Goal: Task Accomplishment & Management: Manage account settings

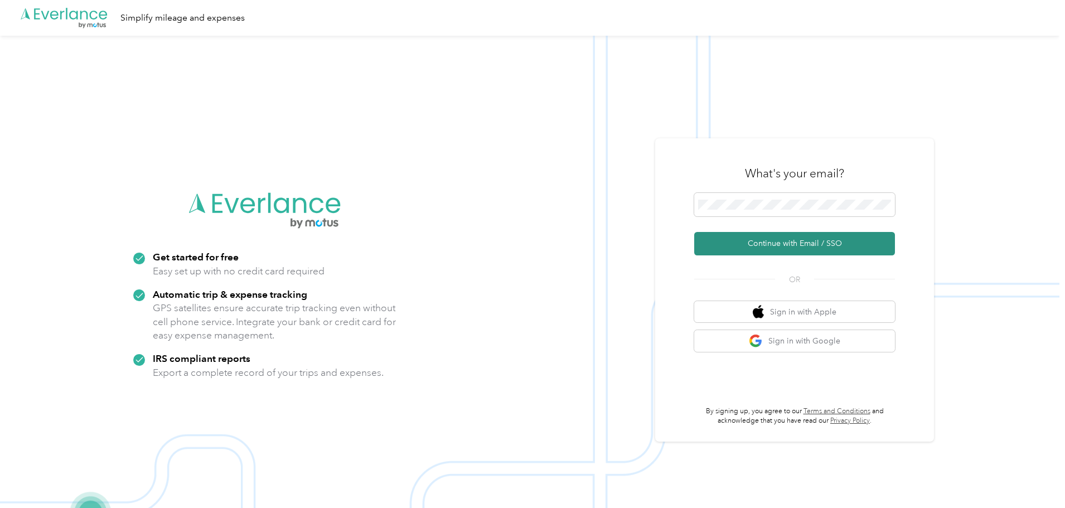
click at [765, 246] on button "Continue with Email / SSO" at bounding box center [794, 243] width 201 height 23
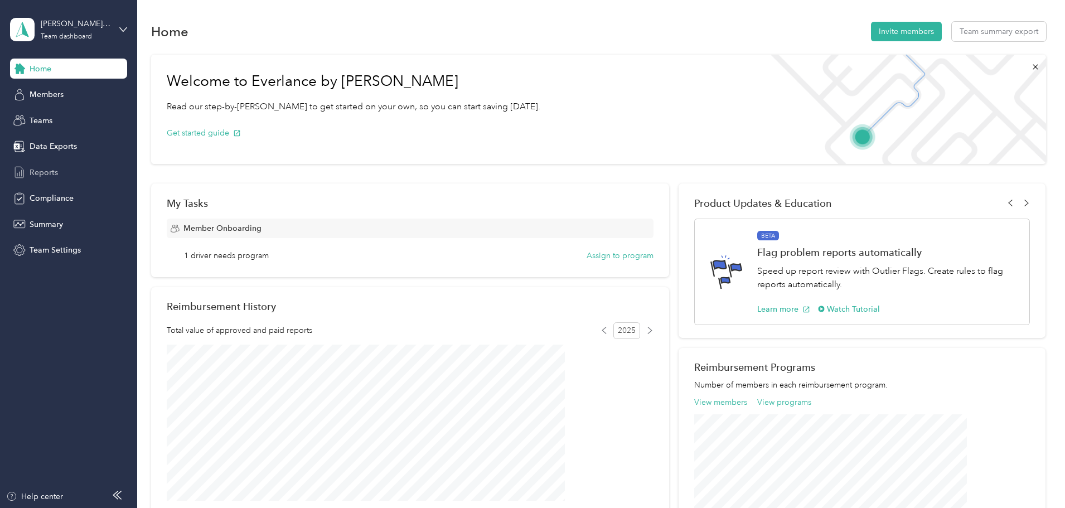
click at [50, 169] on span "Reports" at bounding box center [44, 173] width 28 height 12
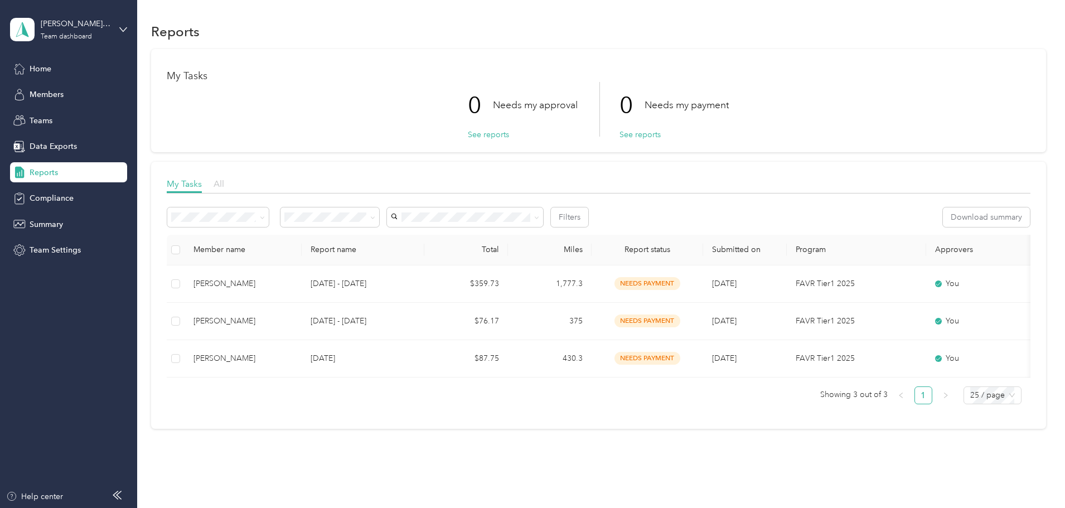
click at [224, 186] on span "All" at bounding box center [219, 183] width 11 height 11
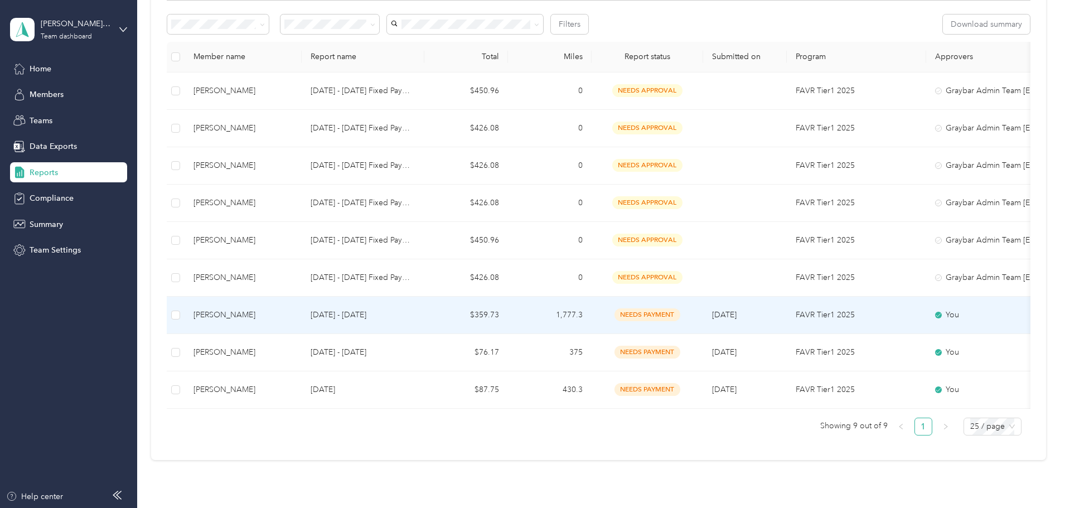
scroll to position [195, 0]
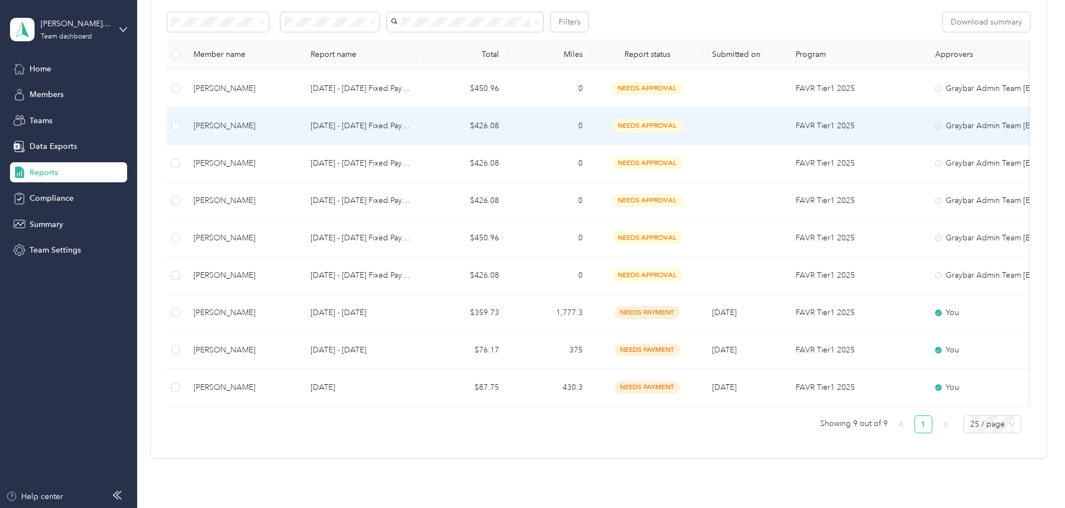
click at [415, 122] on p "[DATE] - [DATE] Fixed Payment" at bounding box center [363, 126] width 105 height 12
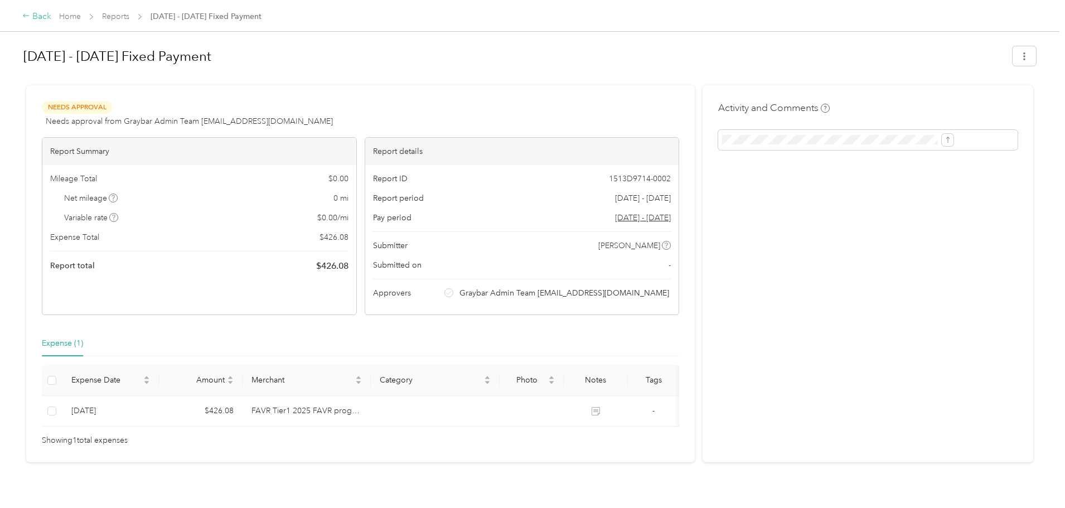
click at [51, 20] on div "Back" at bounding box center [36, 16] width 29 height 13
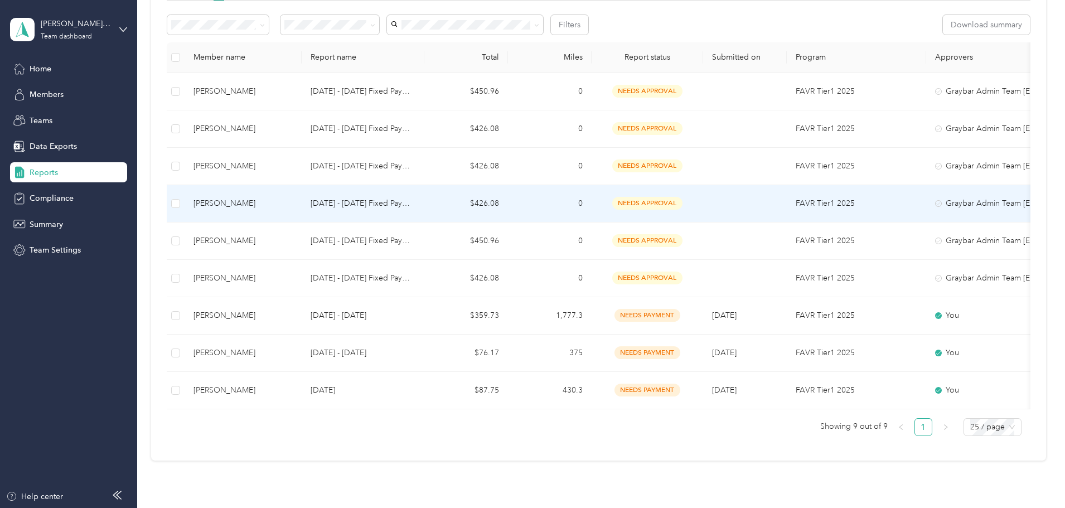
scroll to position [195, 0]
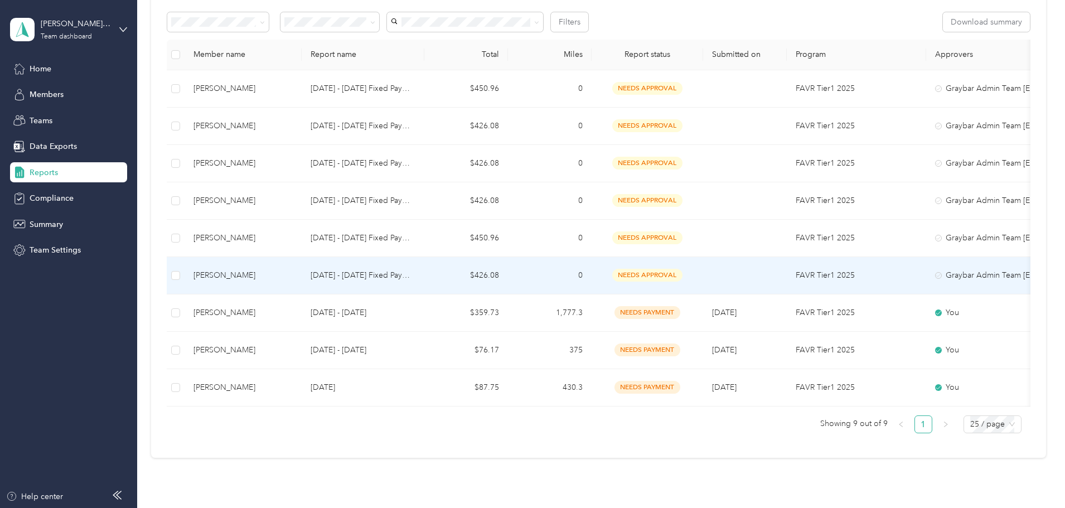
click at [273, 276] on div "[PERSON_NAME]" at bounding box center [242, 275] width 99 height 12
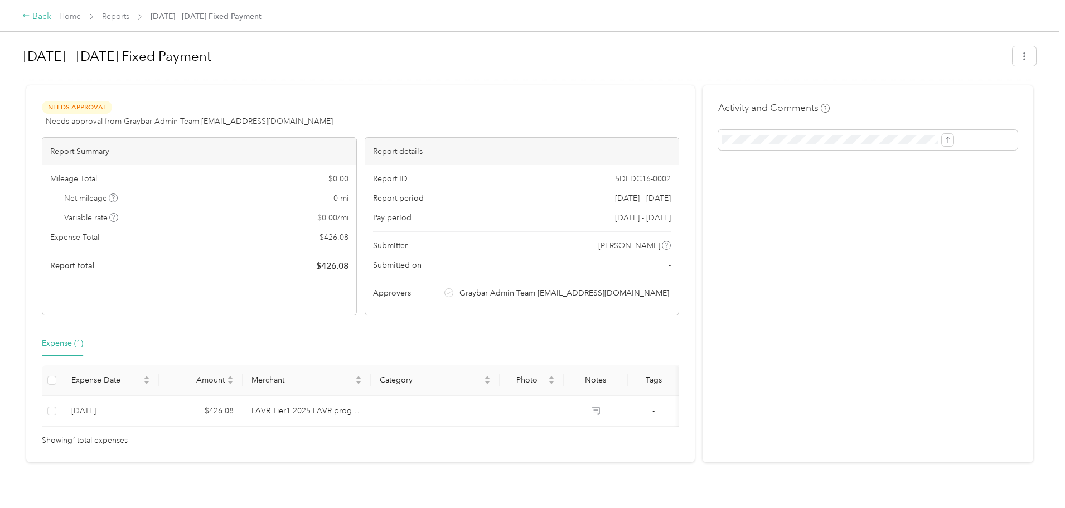
click at [51, 19] on div "Back" at bounding box center [36, 16] width 29 height 13
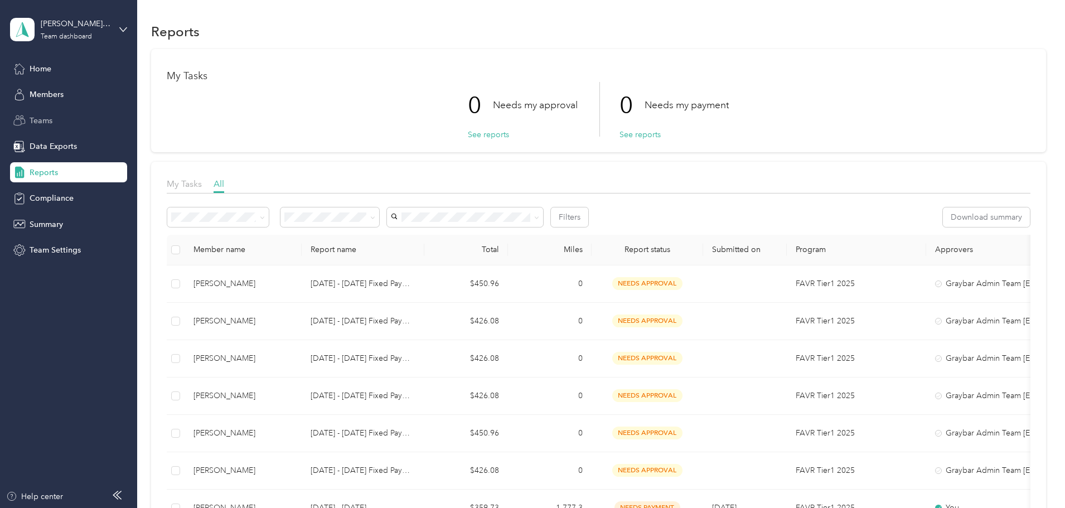
click at [50, 125] on span "Teams" at bounding box center [41, 121] width 23 height 12
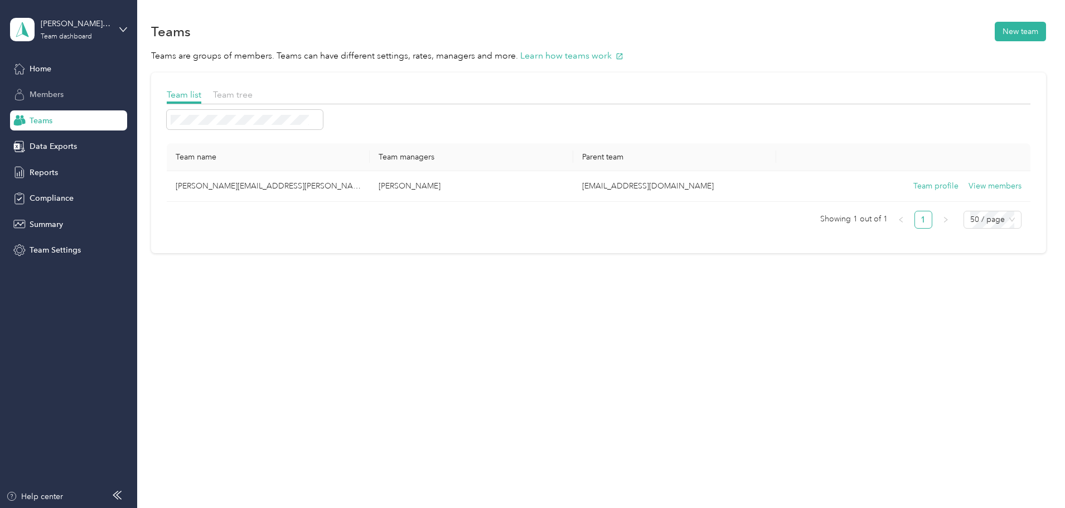
click at [47, 92] on span "Members" at bounding box center [47, 95] width 34 height 12
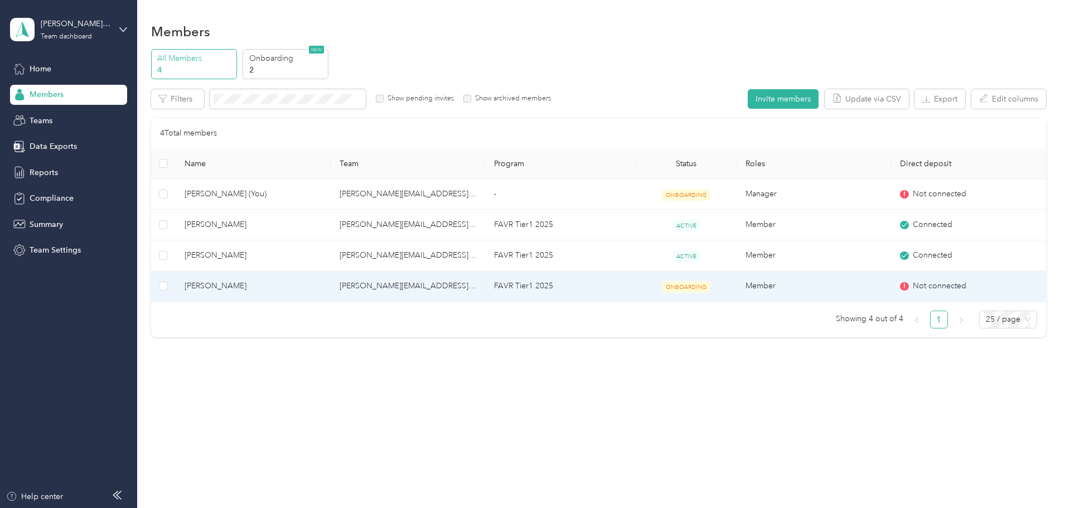
click at [612, 290] on td "FAVR Tier1 2025" at bounding box center [560, 286] width 151 height 31
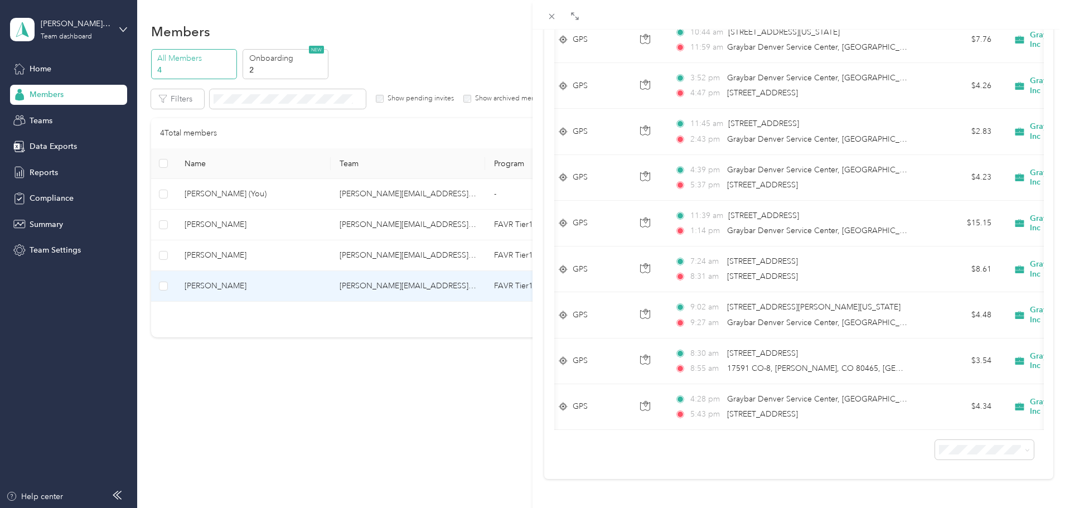
scroll to position [0, 284]
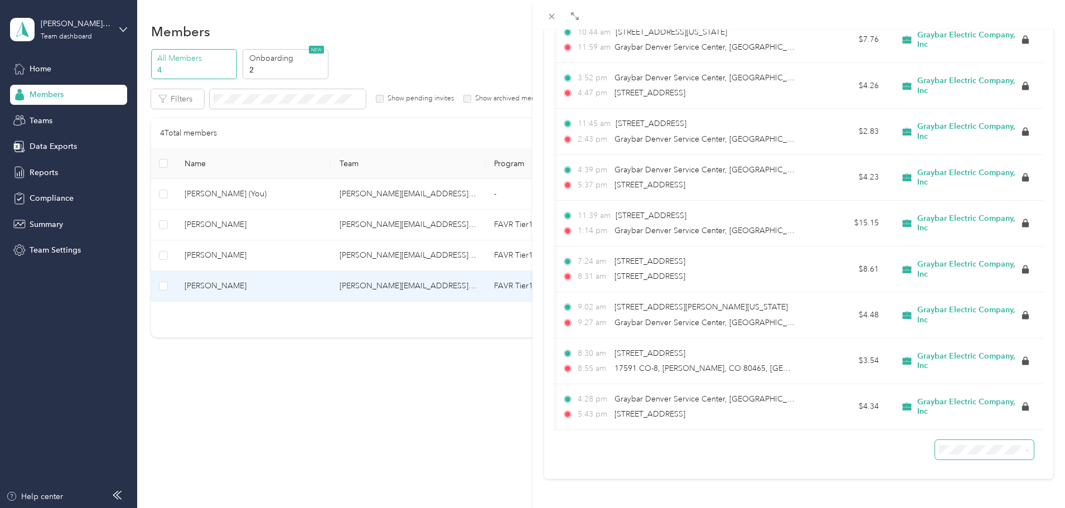
click at [1025, 448] on icon at bounding box center [1027, 450] width 5 height 5
click at [971, 424] on li "100 per load" at bounding box center [976, 421] width 99 height 20
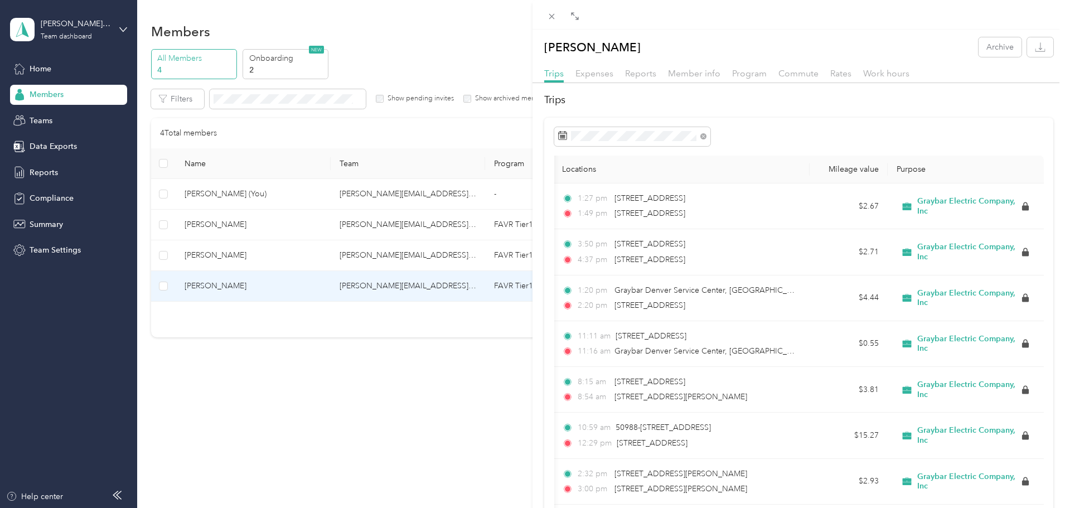
click at [550, 17] on icon at bounding box center [551, 16] width 9 height 9
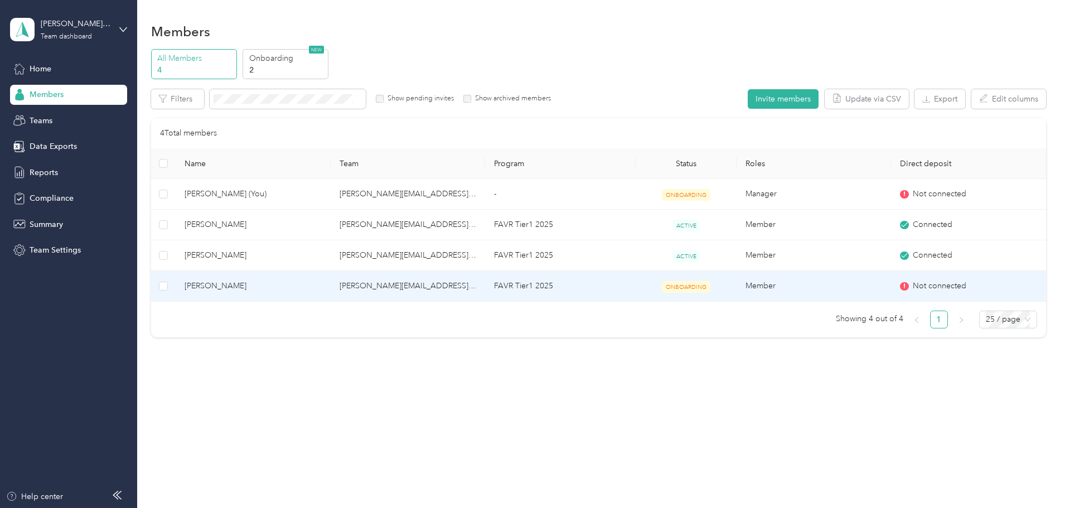
click at [662, 290] on span "ONBOARDING" at bounding box center [686, 287] width 49 height 12
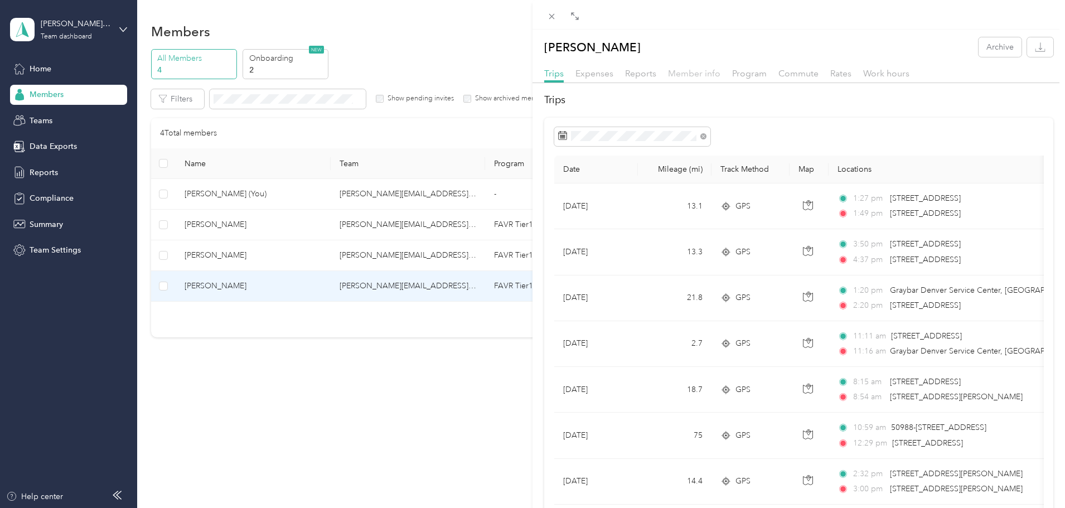
click at [689, 77] on span "Member info" at bounding box center [694, 73] width 52 height 11
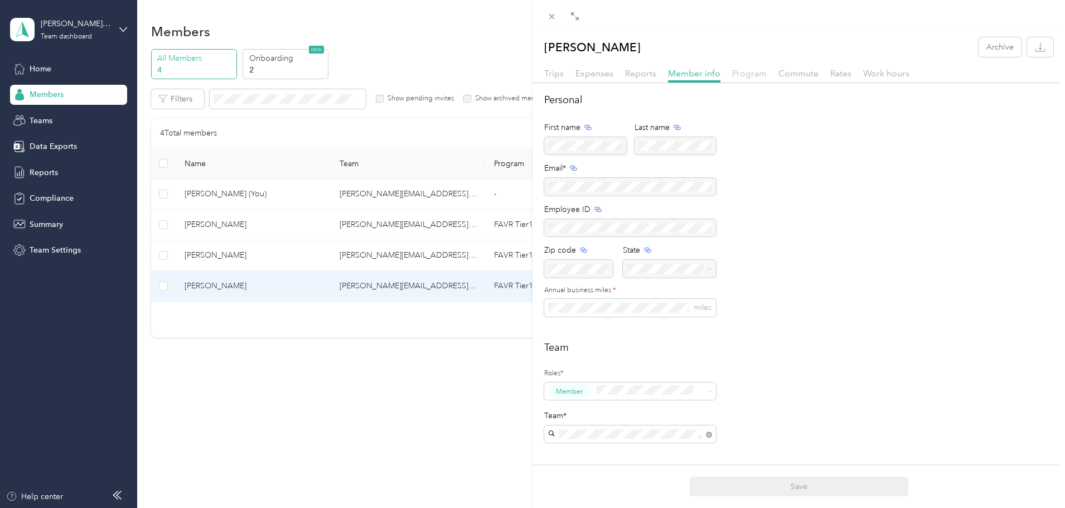
click at [753, 74] on span "Program" at bounding box center [749, 73] width 35 height 11
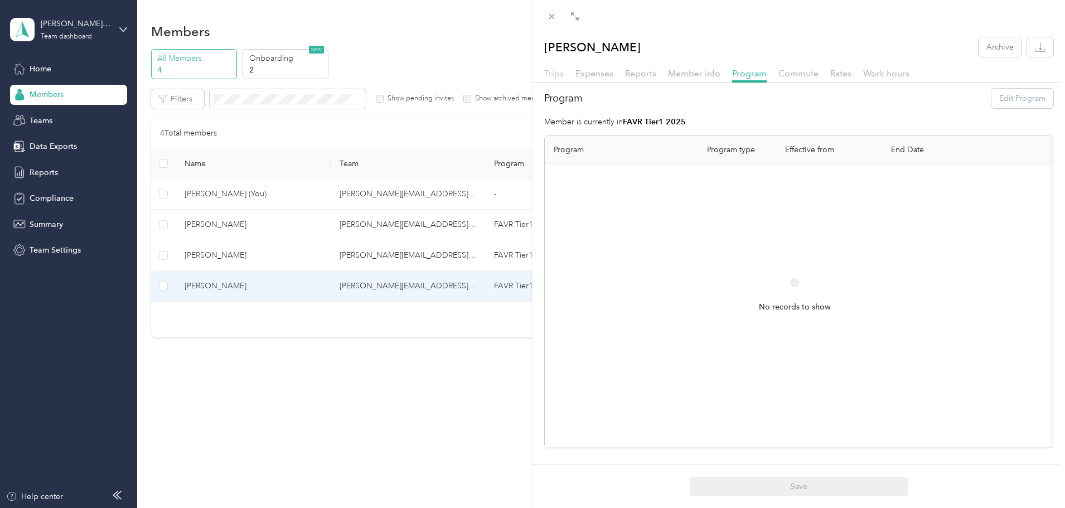
click at [556, 74] on span "Trips" at bounding box center [554, 73] width 20 height 11
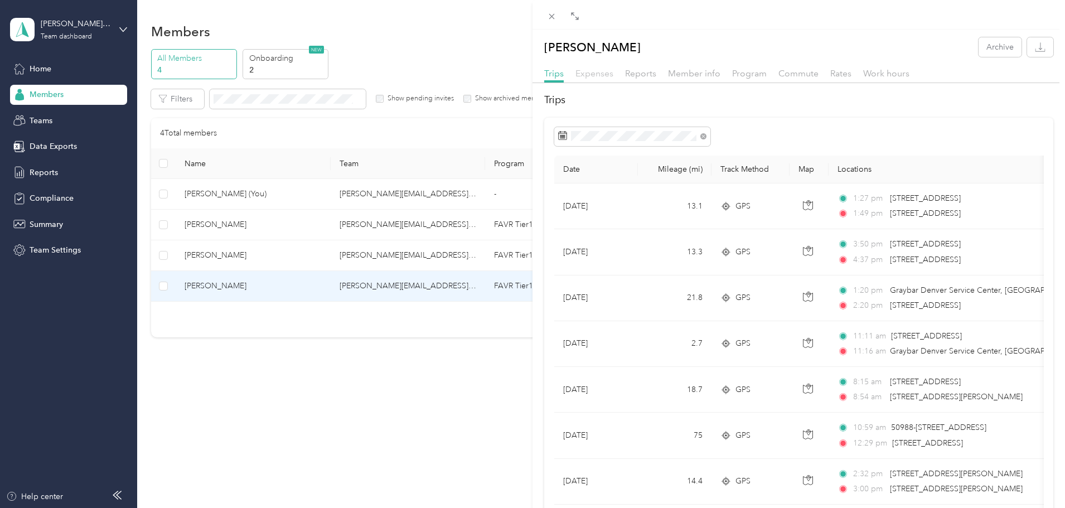
click at [589, 74] on span "Expenses" at bounding box center [594, 73] width 38 height 11
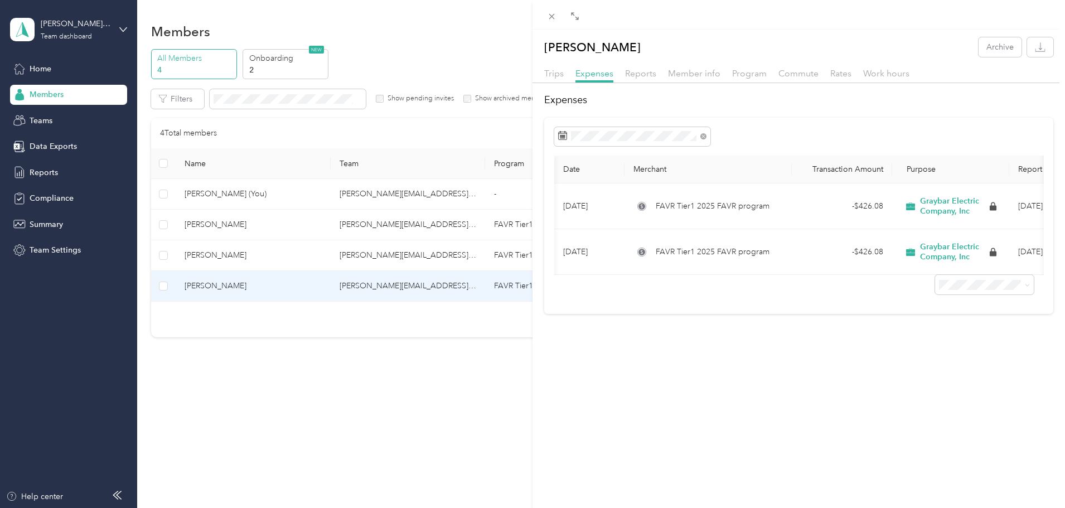
scroll to position [0, 85]
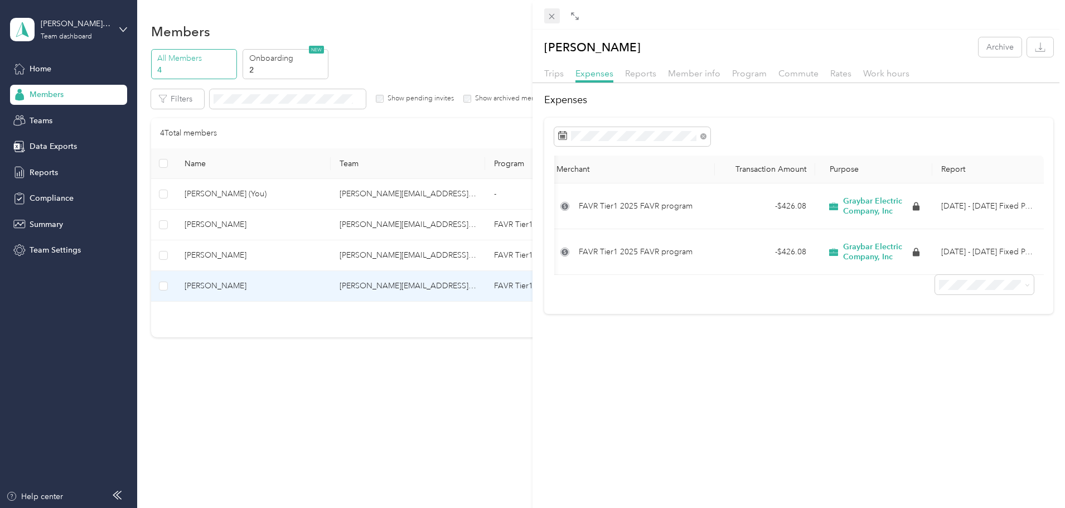
click at [549, 13] on icon at bounding box center [551, 16] width 9 height 9
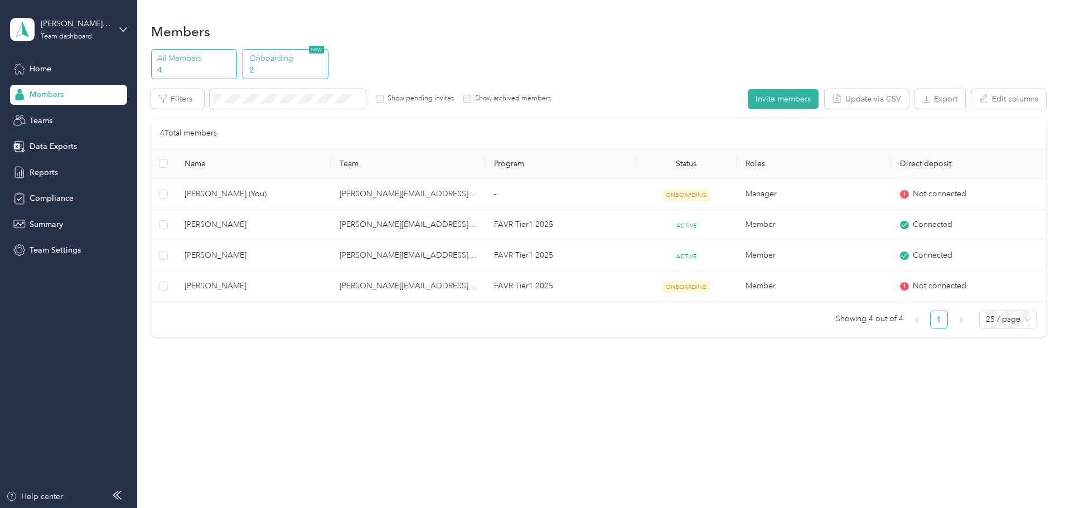
click at [325, 58] on p "Onboarding" at bounding box center [287, 58] width 76 height 12
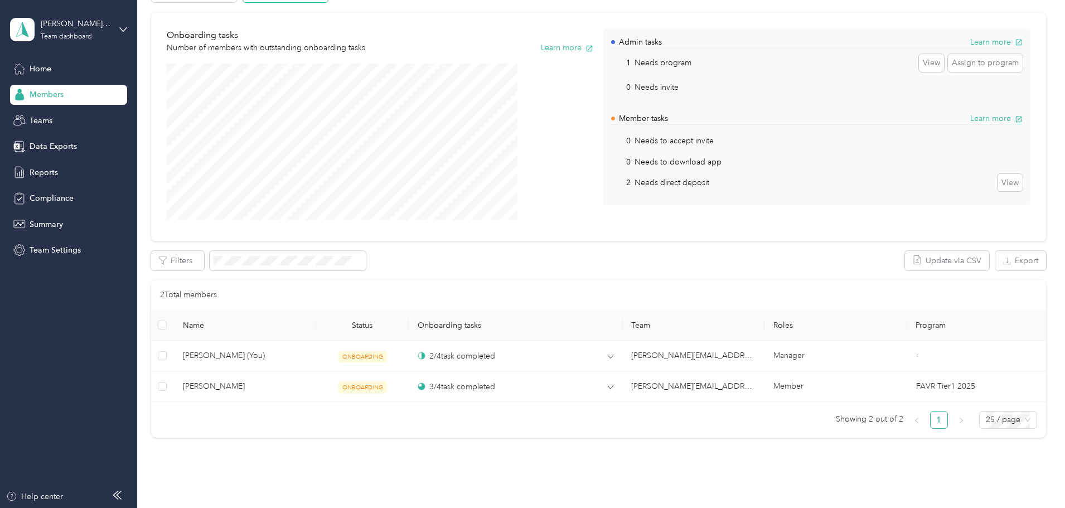
scroll to position [131, 0]
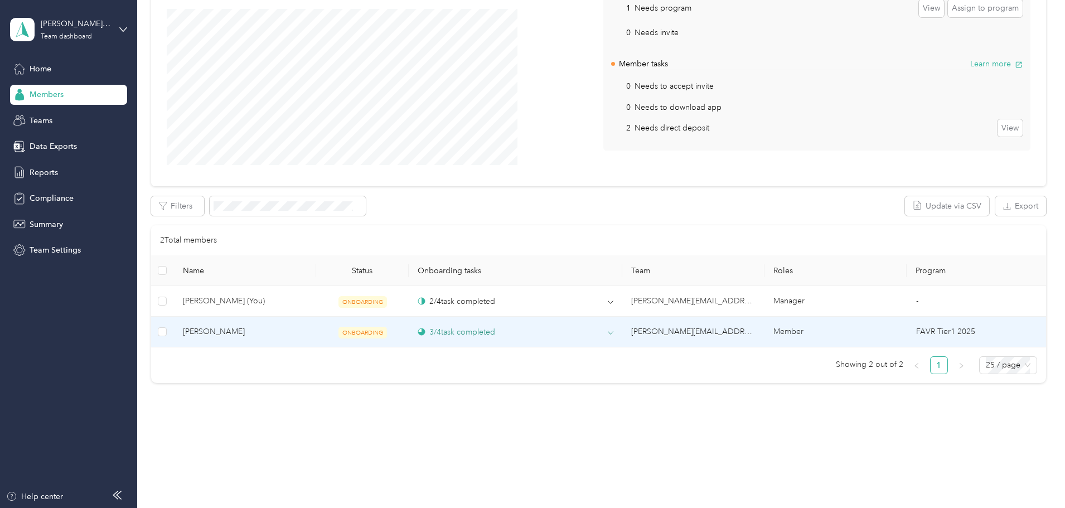
click at [478, 332] on div "3 / 4 task completed" at bounding box center [456, 332] width 77 height 12
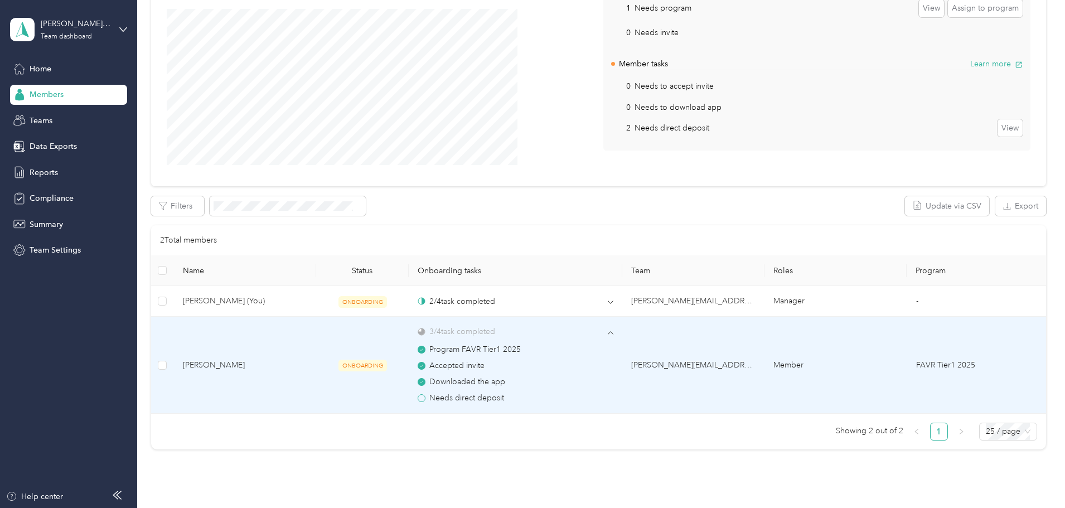
click at [425, 400] on span at bounding box center [422, 398] width 8 height 8
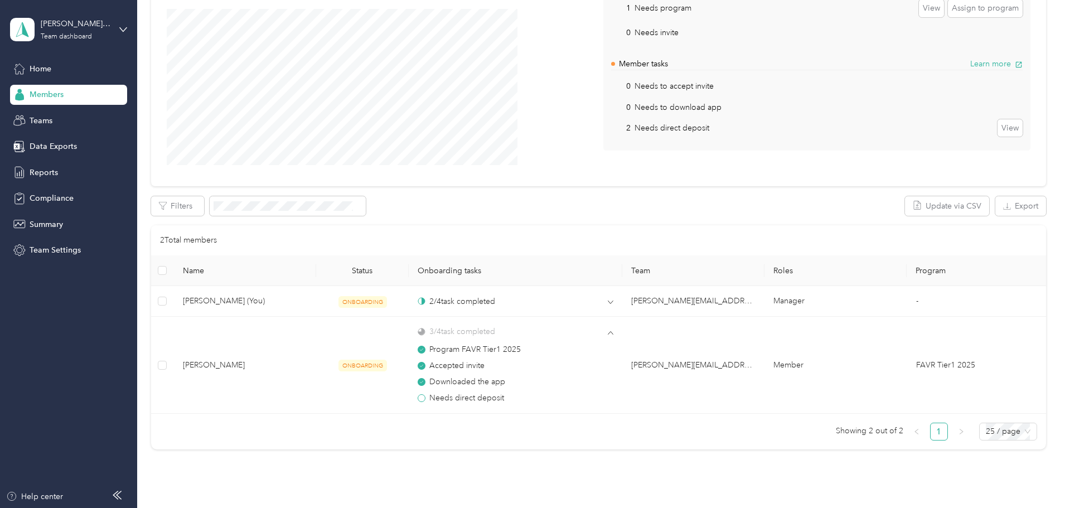
click at [438, 460] on div "Members All Members 4 Onboarding 2 NEW Onboarding tasks Number of members with …" at bounding box center [598, 194] width 922 height 651
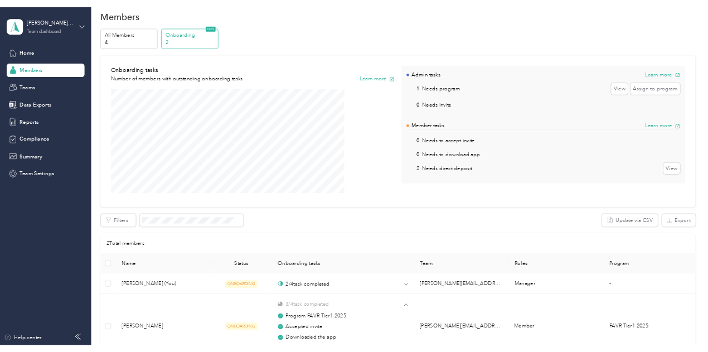
scroll to position [0, 0]
